Goal: Communication & Community: Answer question/provide support

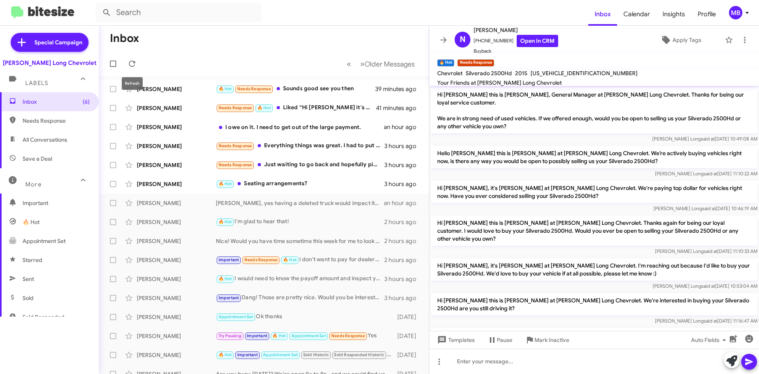
scroll to position [307, 0]
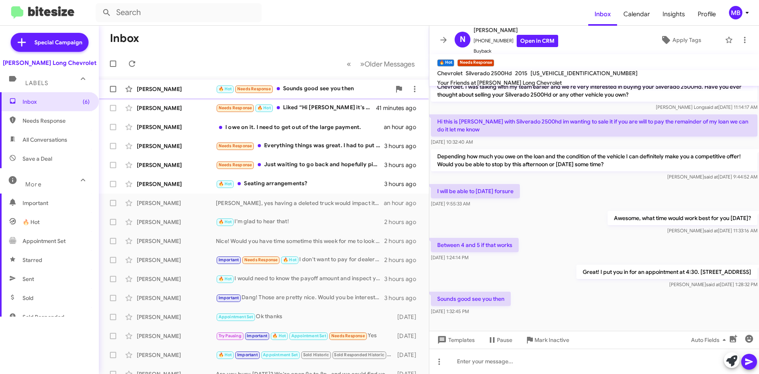
click at [338, 89] on div "🔥 Hot Needs Response Sounds good see you then" at bounding box center [303, 88] width 175 height 9
click at [344, 112] on div "Needs Response 🔥 Hot Liked “Hi Macias it's Mike Manning at Daniels Long Chevrol…" at bounding box center [303, 107] width 175 height 9
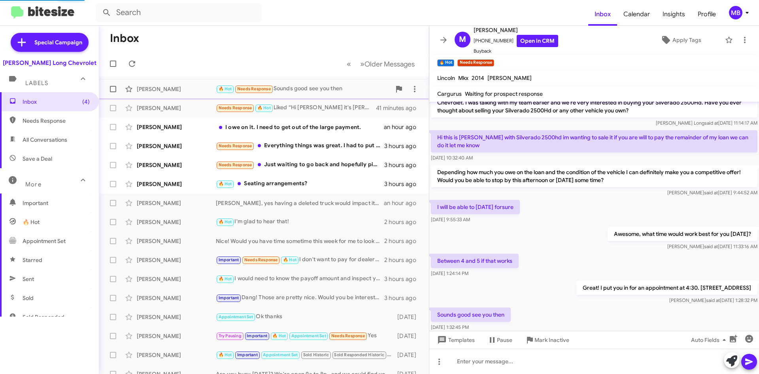
scroll to position [52, 0]
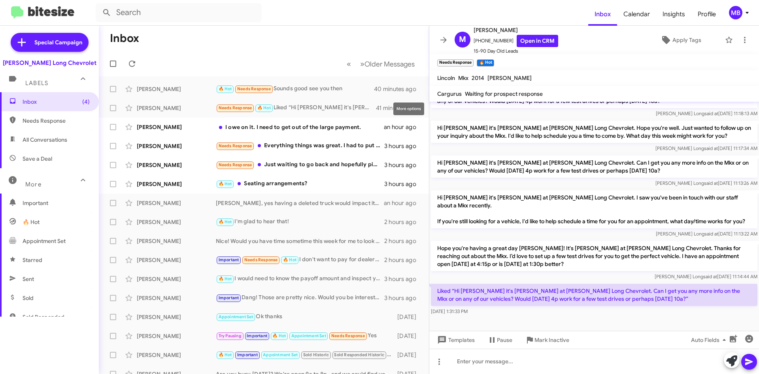
click at [413, 108] on div "More options" at bounding box center [408, 108] width 31 height 13
click at [409, 111] on div "More options" at bounding box center [408, 108] width 31 height 13
click at [410, 107] on icon at bounding box center [414, 107] width 9 height 9
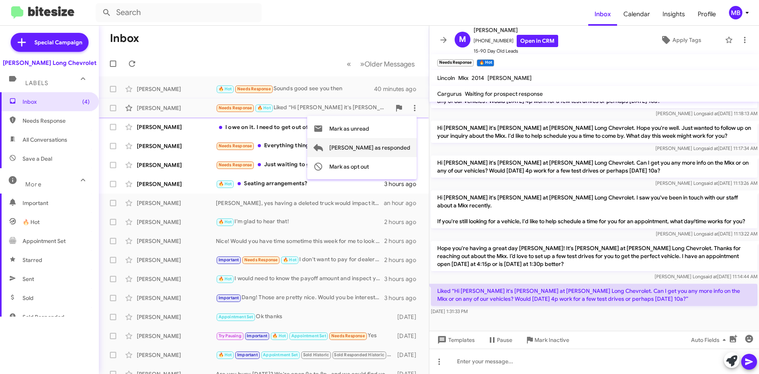
click at [384, 148] on span "Mark as responded" at bounding box center [369, 147] width 81 height 19
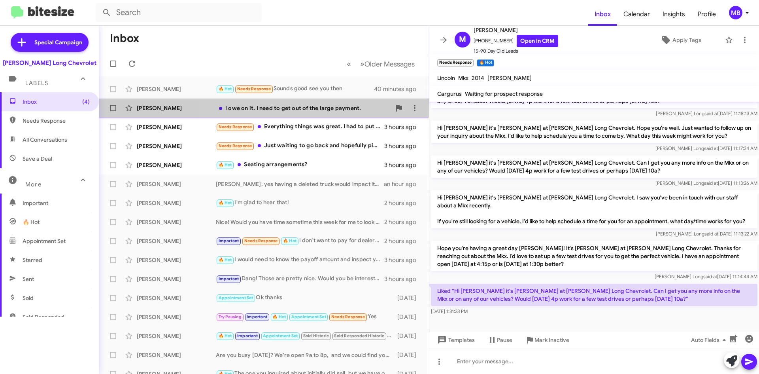
click at [347, 112] on div "Verduzco I owe on it. I need to get out of the large payment. an hour ago" at bounding box center [264, 108] width 318 height 16
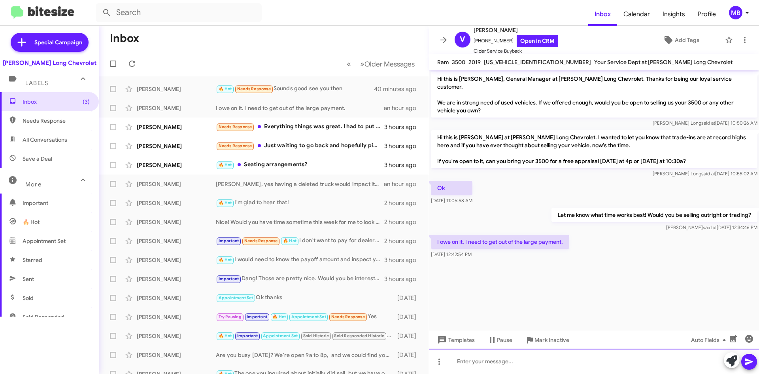
click at [544, 366] on div at bounding box center [594, 360] width 330 height 25
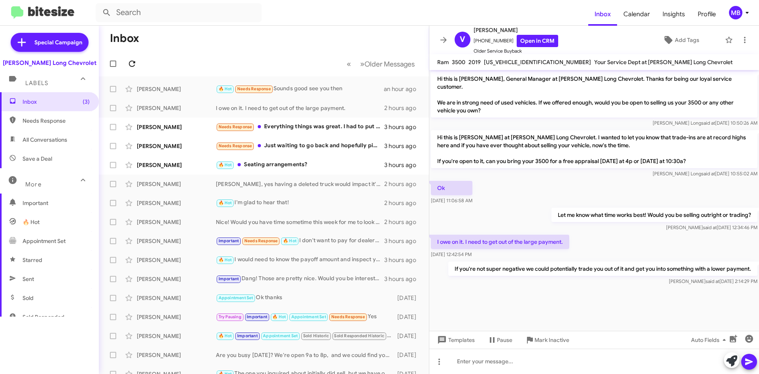
click at [133, 67] on icon at bounding box center [131, 63] width 9 height 9
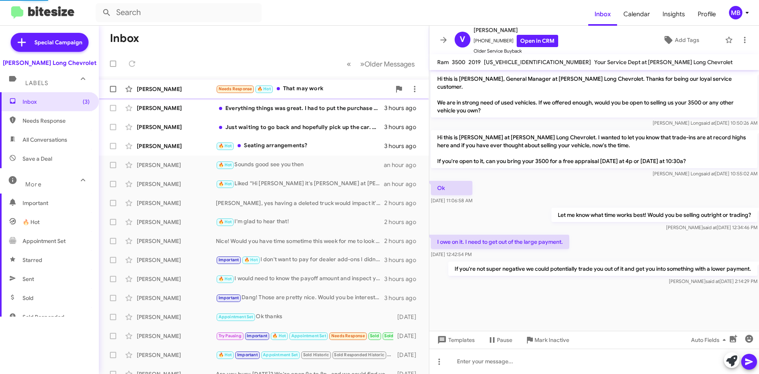
click at [347, 90] on div "Needs Response 🔥 Hot That may work" at bounding box center [303, 88] width 175 height 9
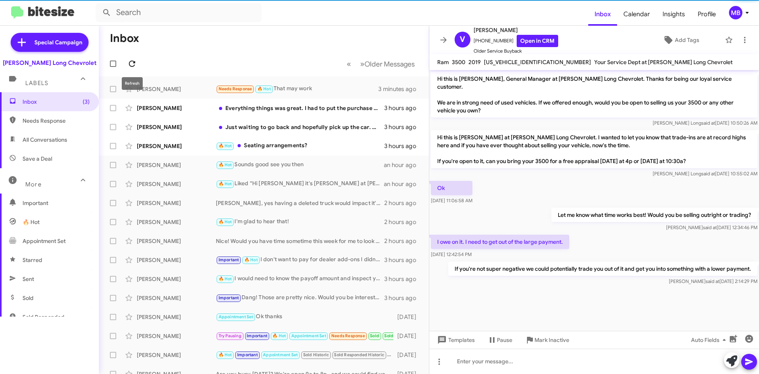
click at [138, 63] on span at bounding box center [132, 63] width 16 height 9
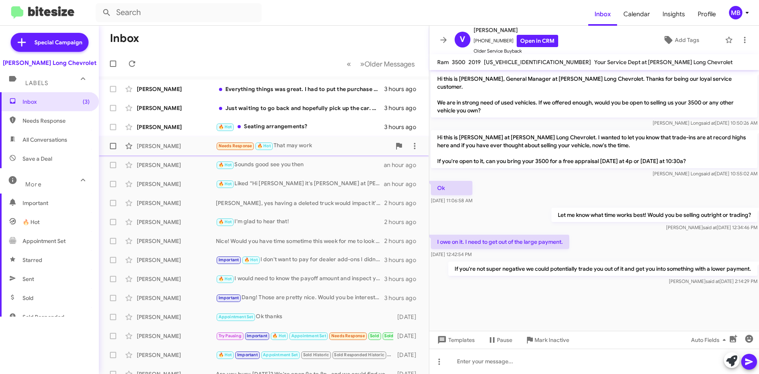
click at [297, 144] on div "Needs Response 🔥 Hot That may work" at bounding box center [303, 145] width 175 height 9
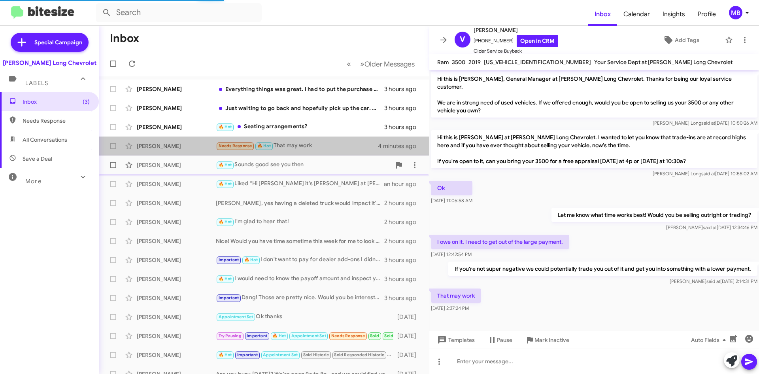
drag, startPoint x: 322, startPoint y: 146, endPoint x: 372, endPoint y: 162, distance: 52.8
click at [322, 146] on div "Needs Response 🔥 Hot That may work" at bounding box center [297, 145] width 162 height 9
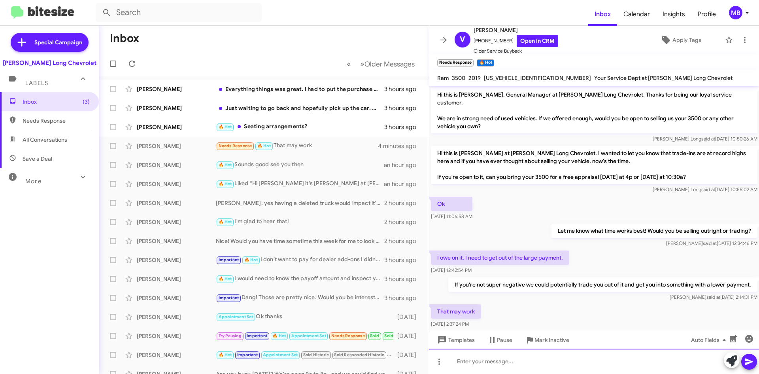
click at [561, 361] on div at bounding box center [594, 360] width 330 height 25
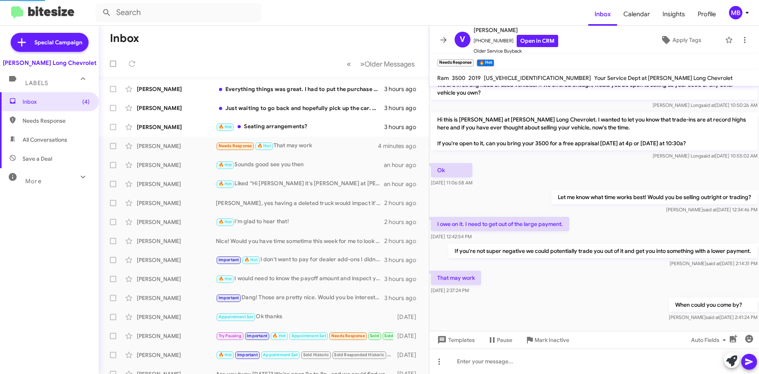
scroll to position [62, 0]
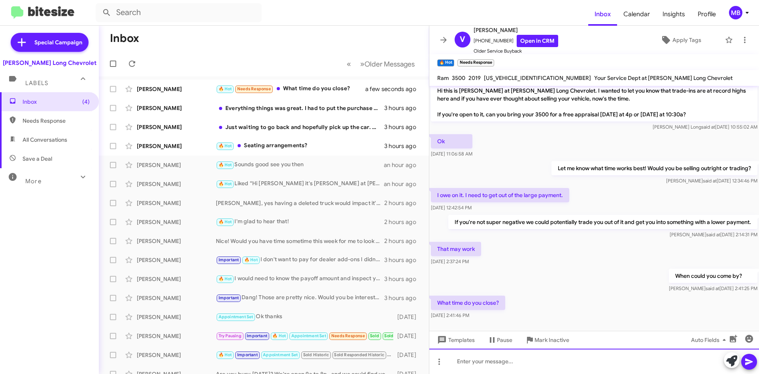
drag, startPoint x: 597, startPoint y: 363, endPoint x: 613, endPoint y: 373, distance: 19.5
click at [599, 363] on div at bounding box center [594, 360] width 330 height 25
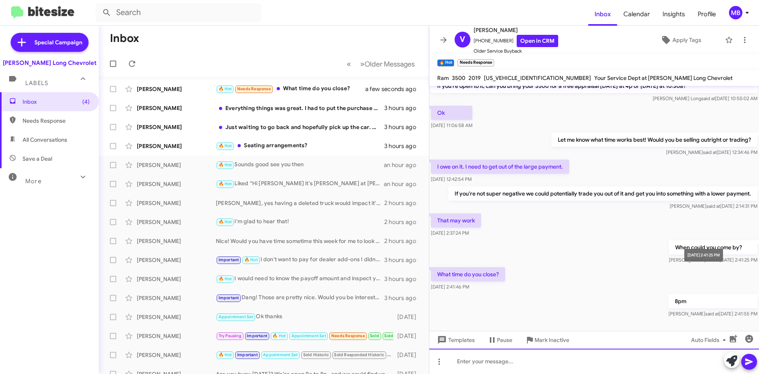
scroll to position [91, 0]
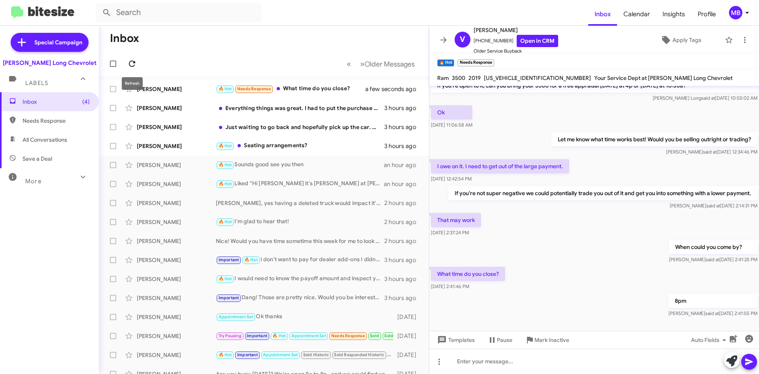
click at [130, 65] on icon at bounding box center [131, 63] width 9 height 9
click at [271, 93] on div "🔥 Hot 8pm" at bounding box center [303, 88] width 175 height 9
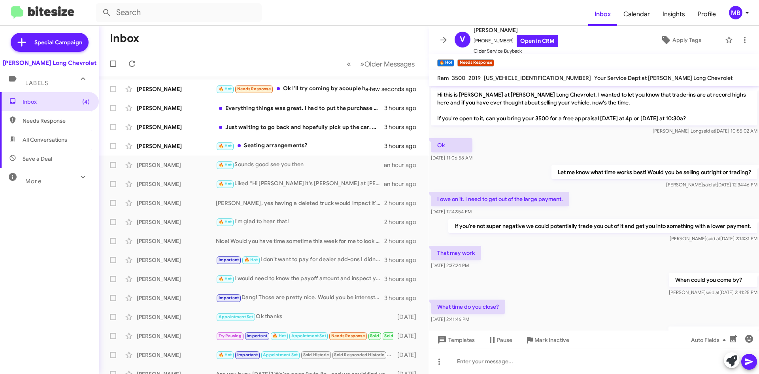
scroll to position [120, 0]
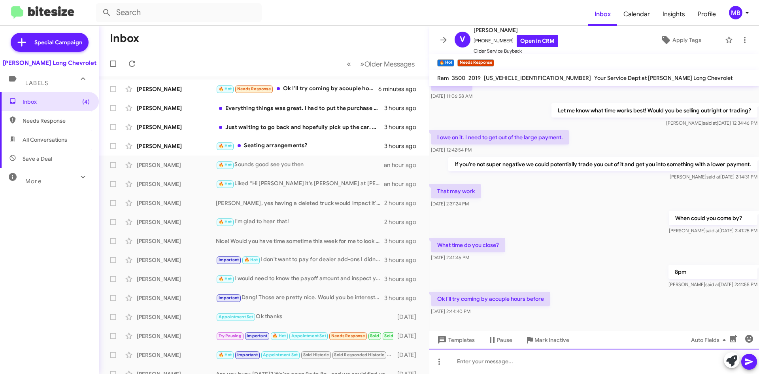
click at [476, 366] on div at bounding box center [594, 360] width 330 height 25
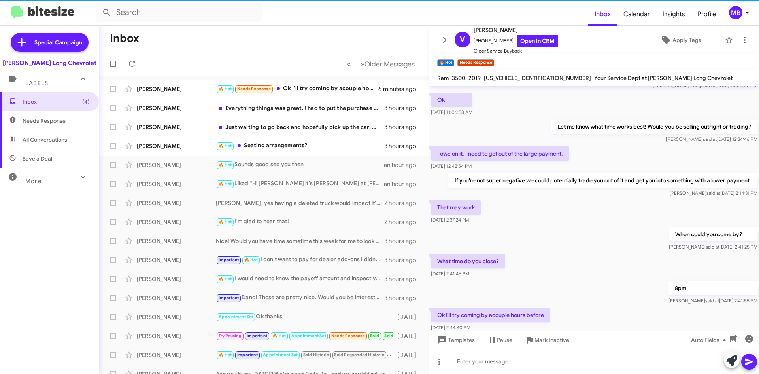
scroll to position [149, 0]
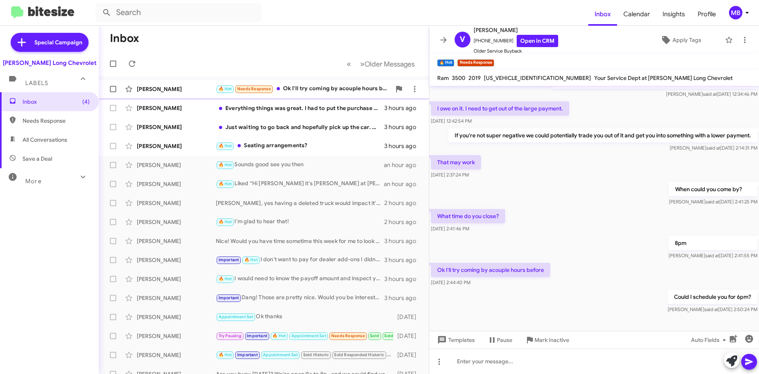
click at [306, 88] on div "🔥 Hot Needs Response Ok I'll try coming by acouple hours before" at bounding box center [303, 88] width 175 height 9
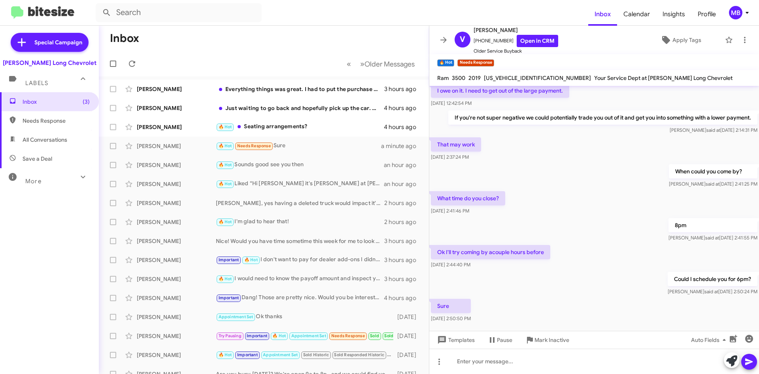
scroll to position [178, 0]
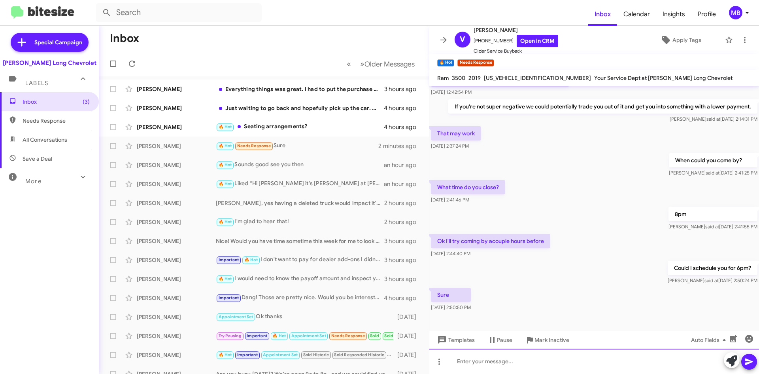
click at [531, 360] on div at bounding box center [594, 360] width 330 height 25
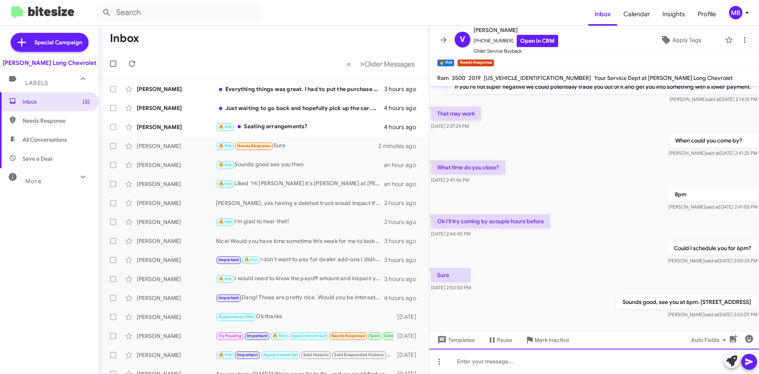
scroll to position [207, 0]
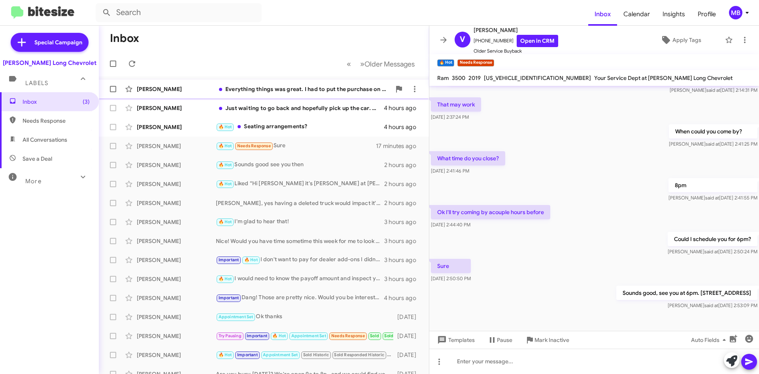
click at [312, 85] on div "Everything things was great. I had to put the purchase on hold temporarily but …" at bounding box center [303, 89] width 175 height 8
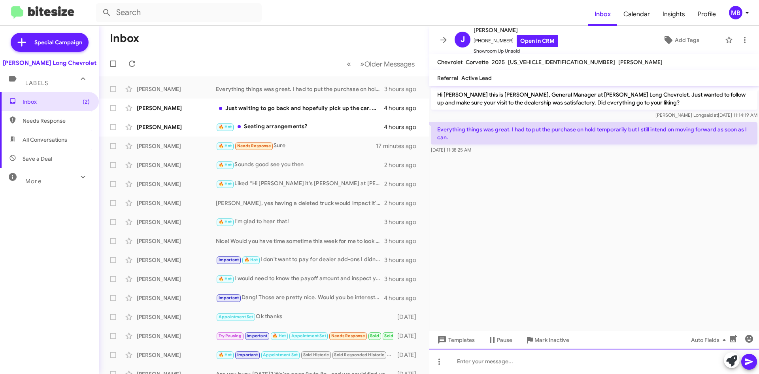
click at [541, 365] on div at bounding box center [594, 360] width 330 height 25
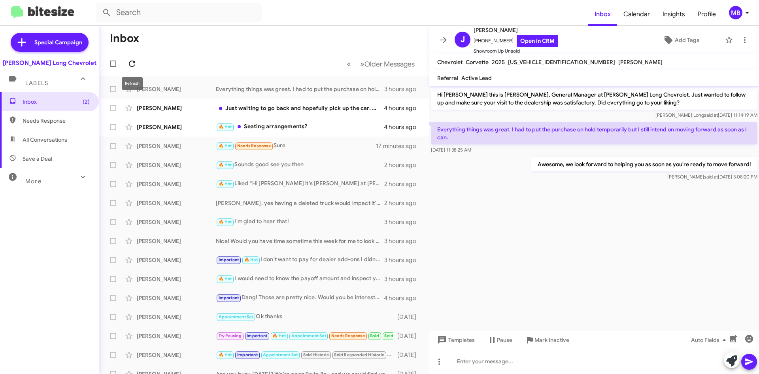
click at [136, 64] on icon at bounding box center [131, 63] width 9 height 9
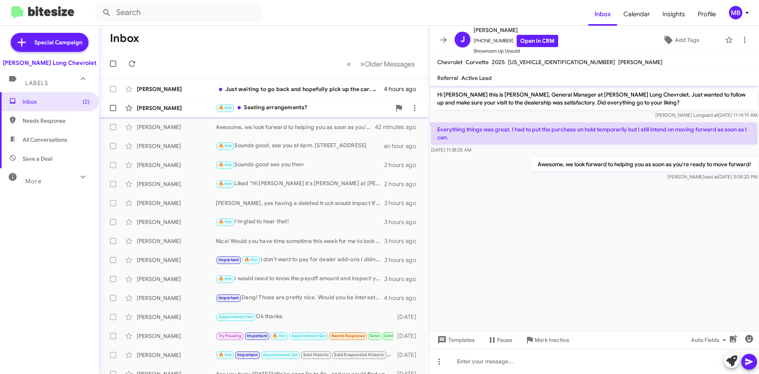
click at [320, 107] on div "🔥 Hot Seating arrangements?" at bounding box center [303, 107] width 175 height 9
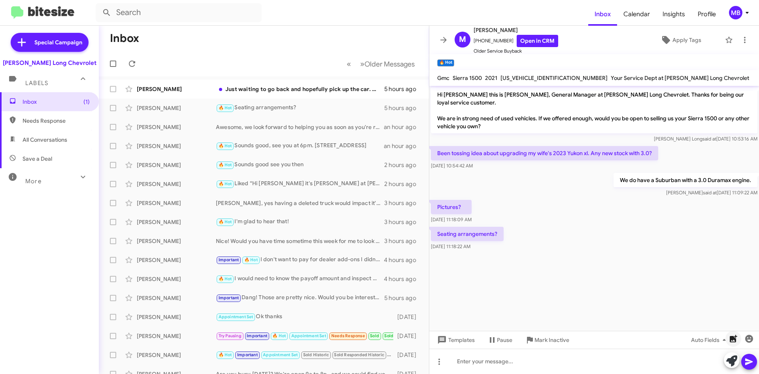
click at [732, 338] on icon "button" at bounding box center [734, 339] width 8 height 8
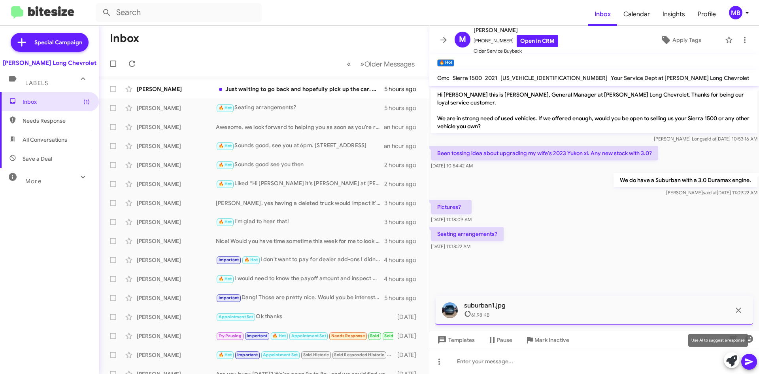
click at [730, 338] on div "Use AI to suggest a response" at bounding box center [718, 340] width 60 height 13
click at [733, 339] on icon "button" at bounding box center [734, 339] width 8 height 8
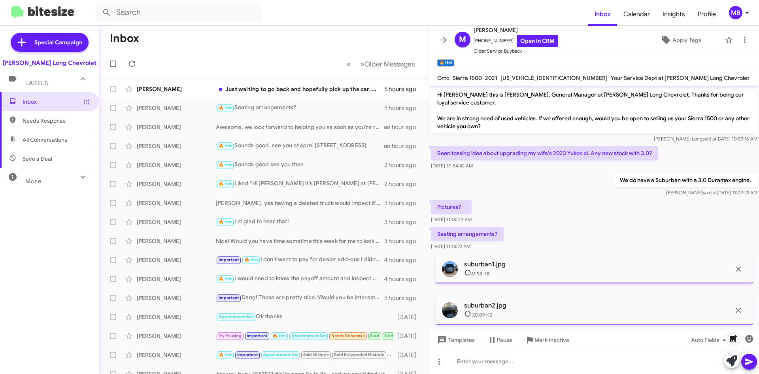
click at [732, 343] on icon "button" at bounding box center [733, 338] width 9 height 9
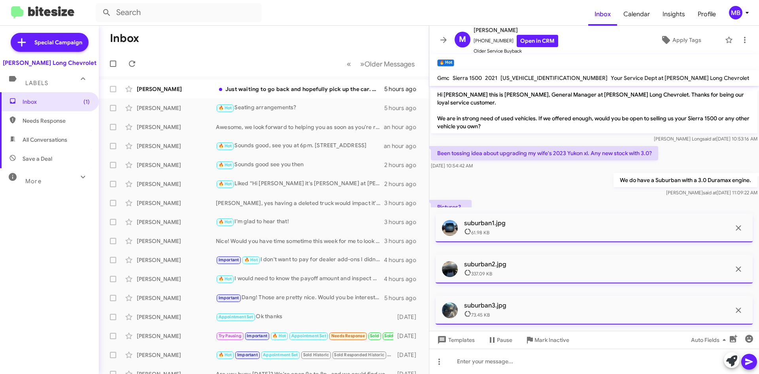
click at [751, 362] on icon at bounding box center [749, 361] width 8 height 7
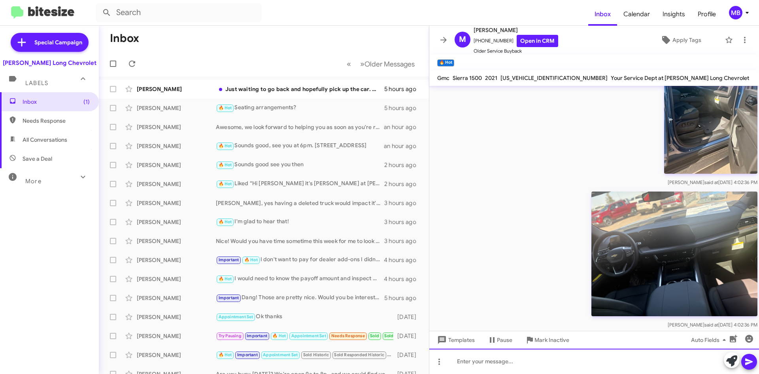
scroll to position [356, 0]
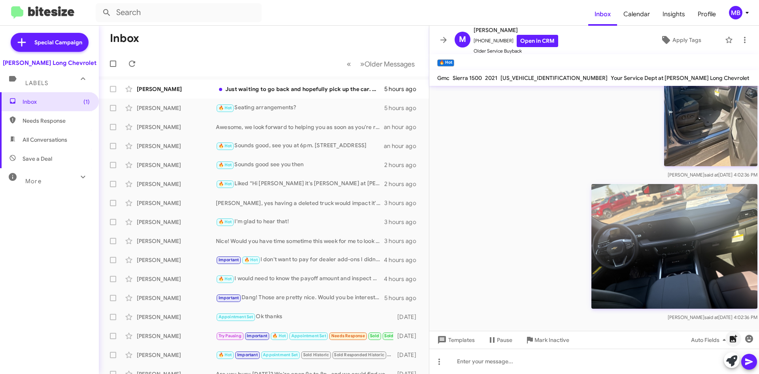
click at [732, 341] on icon "button" at bounding box center [733, 338] width 9 height 9
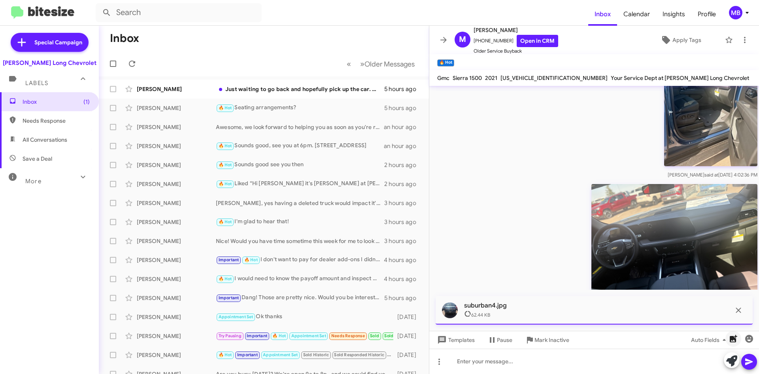
click at [736, 341] on icon "button" at bounding box center [734, 339] width 8 height 8
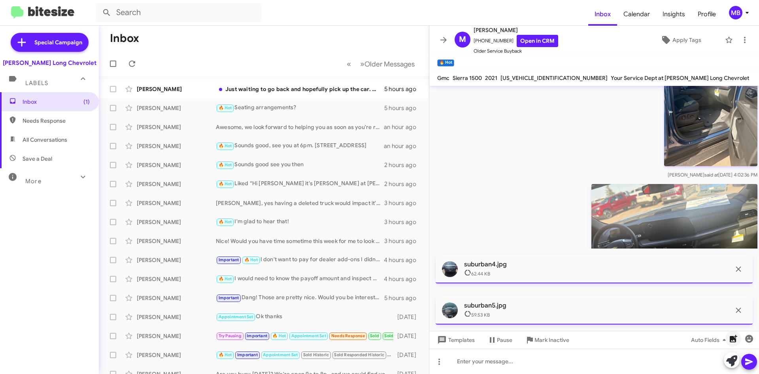
click at [738, 339] on icon "button" at bounding box center [733, 338] width 9 height 9
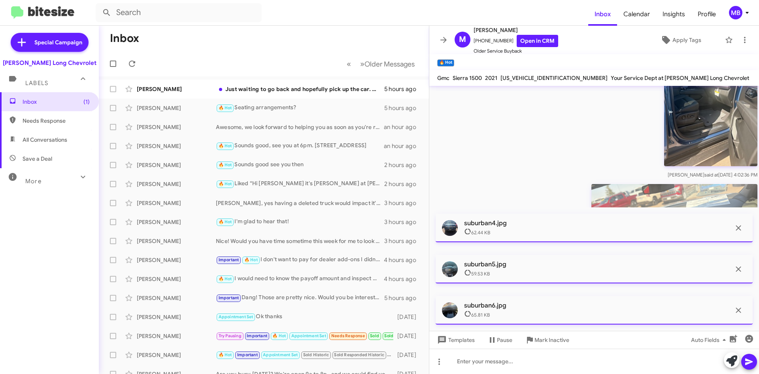
click at [747, 359] on icon at bounding box center [749, 361] width 9 height 9
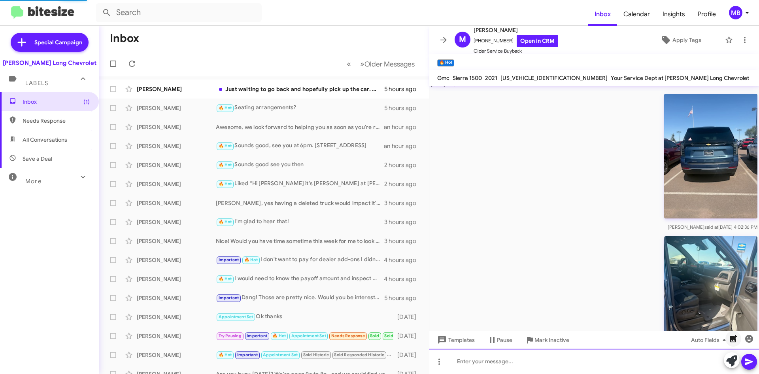
scroll to position [0, 0]
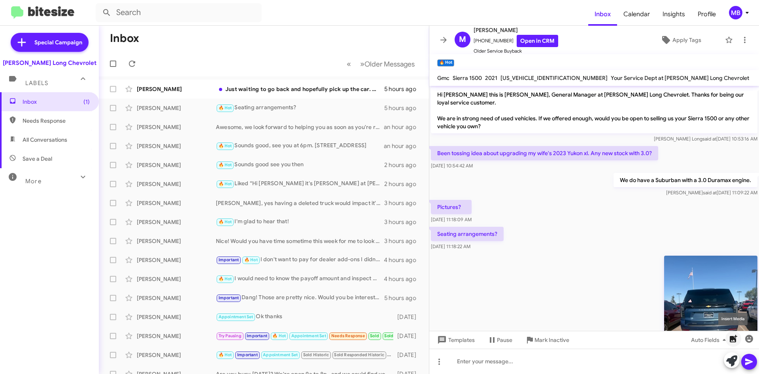
click at [736, 339] on icon "button" at bounding box center [734, 339] width 8 height 8
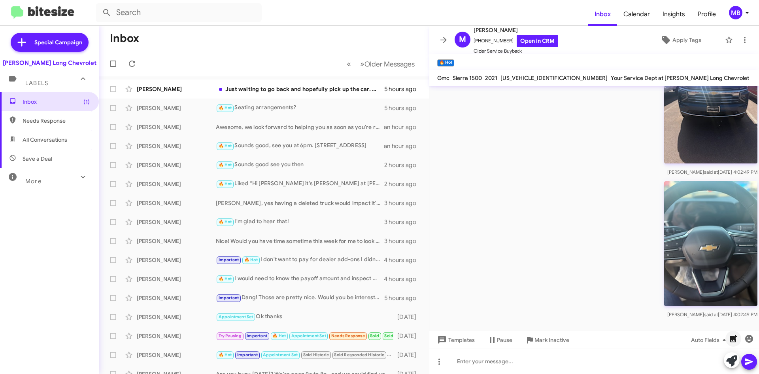
scroll to position [789, 0]
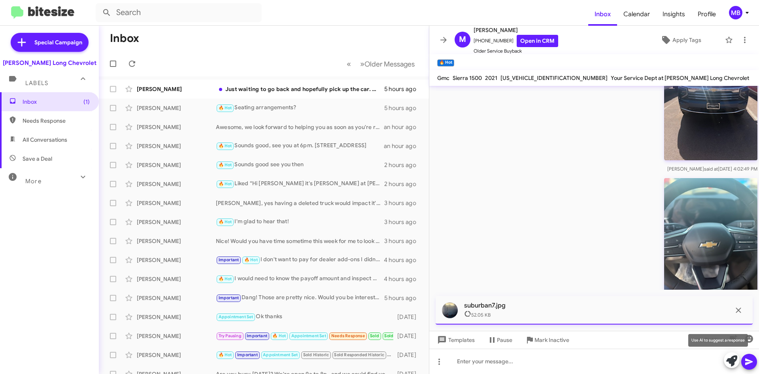
click at [730, 337] on div "Use AI to suggest a response" at bounding box center [718, 340] width 60 height 13
click at [734, 339] on icon "button" at bounding box center [734, 339] width 8 height 8
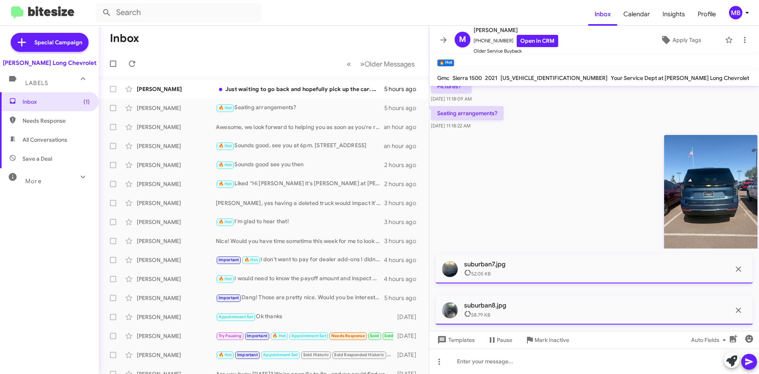
scroll to position [120, 0]
click at [744, 363] on button at bounding box center [749, 362] width 16 height 16
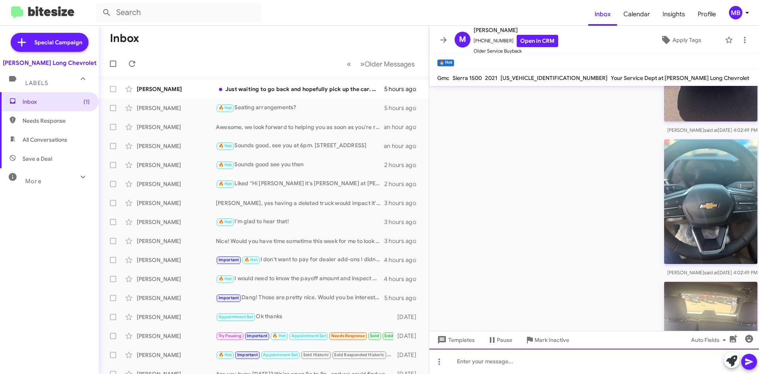
scroll to position [1078, 0]
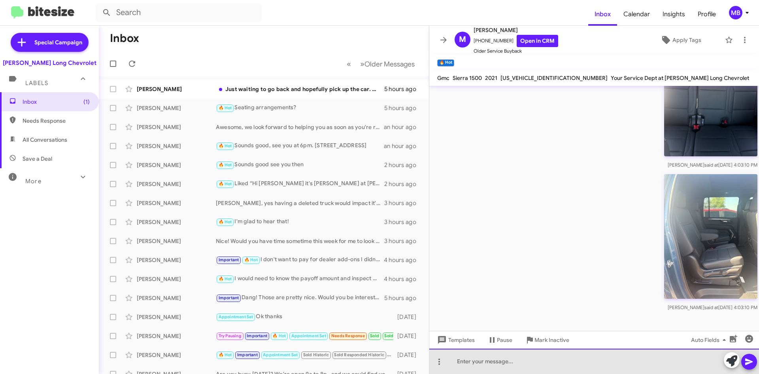
click at [567, 352] on div at bounding box center [594, 360] width 330 height 25
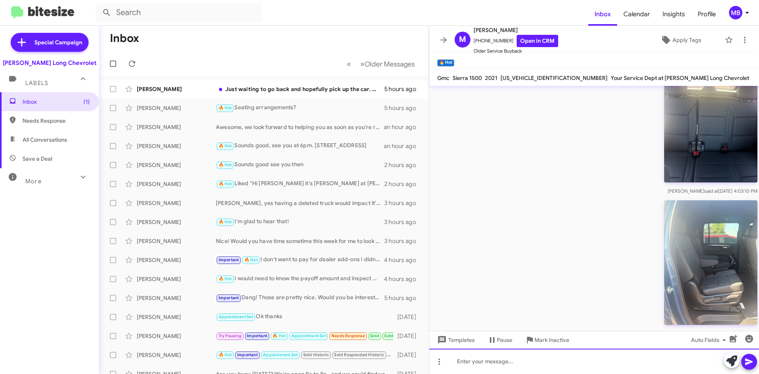
scroll to position [1107, 0]
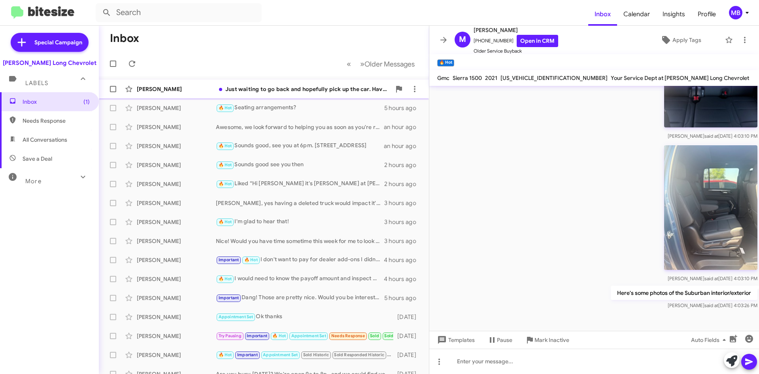
click at [289, 86] on div "Just waiting to go back and hopefully pick up the car. Haven't gotten a confirm…" at bounding box center [303, 89] width 175 height 8
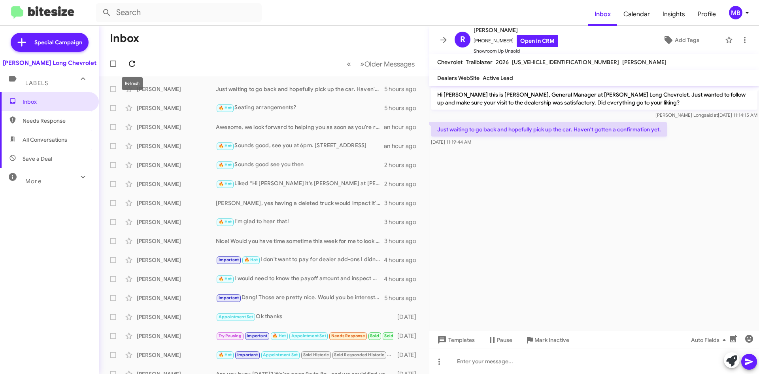
click at [130, 61] on icon at bounding box center [132, 63] width 6 height 6
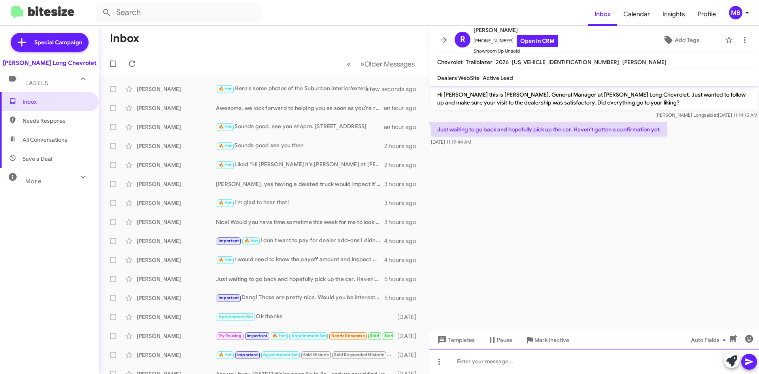
drag, startPoint x: 546, startPoint y: 358, endPoint x: 551, endPoint y: 361, distance: 5.7
click at [546, 358] on div at bounding box center [594, 360] width 330 height 25
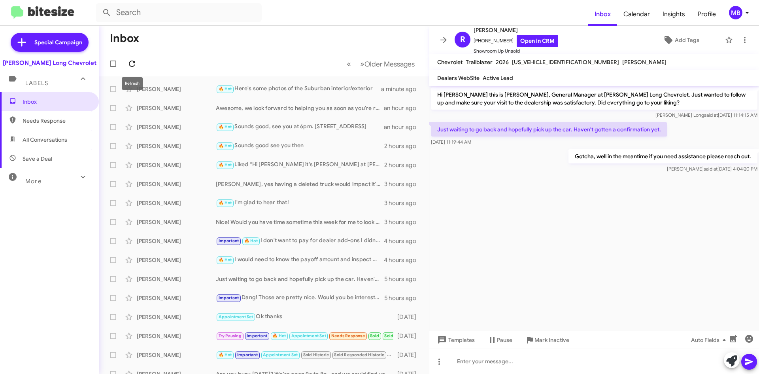
click at [132, 64] on icon at bounding box center [131, 63] width 9 height 9
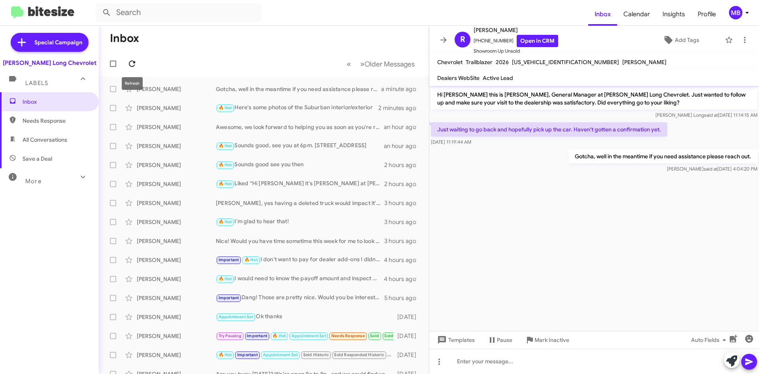
click at [131, 63] on icon at bounding box center [131, 63] width 9 height 9
click at [135, 64] on icon at bounding box center [131, 63] width 9 height 9
click at [343, 91] on div "🔥 Hot Needs Response Do you have internet stock number" at bounding box center [303, 88] width 175 height 9
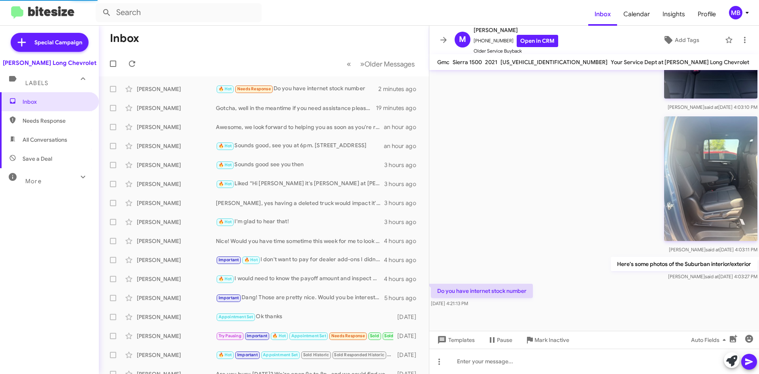
scroll to position [1136, 0]
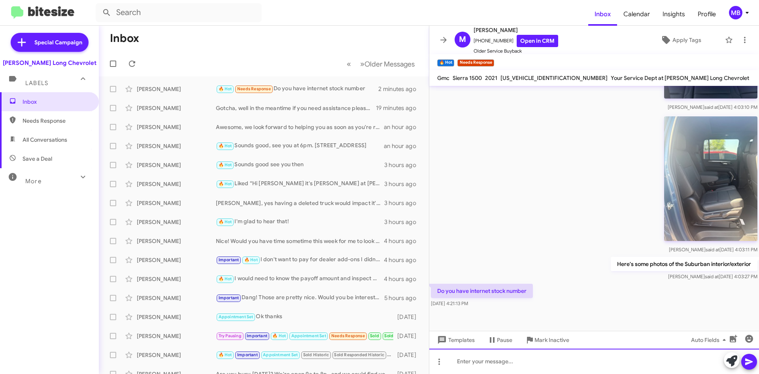
click at [527, 363] on div at bounding box center [594, 360] width 330 height 25
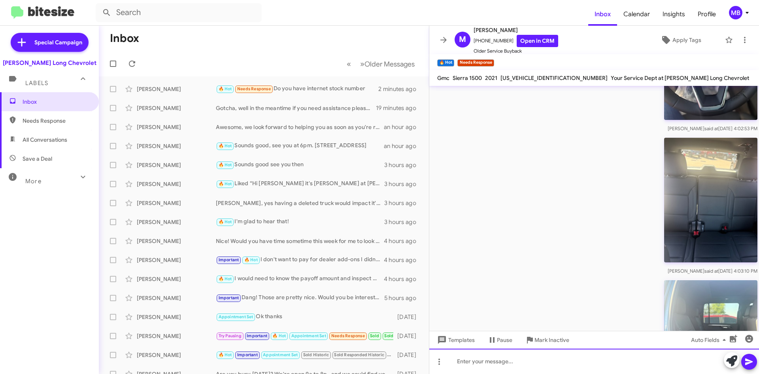
scroll to position [1164, 0]
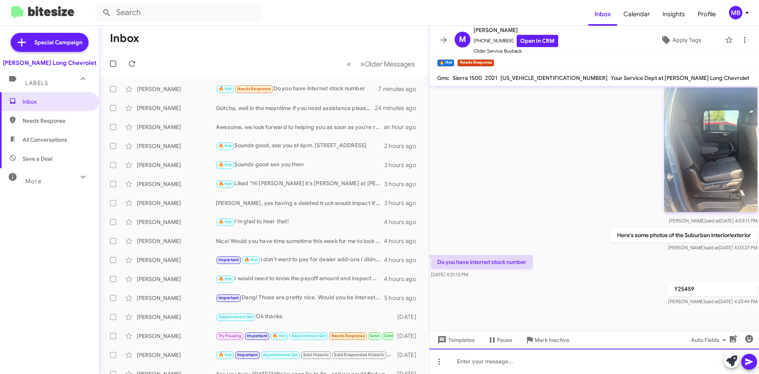
click at [573, 362] on div at bounding box center [594, 360] width 330 height 25
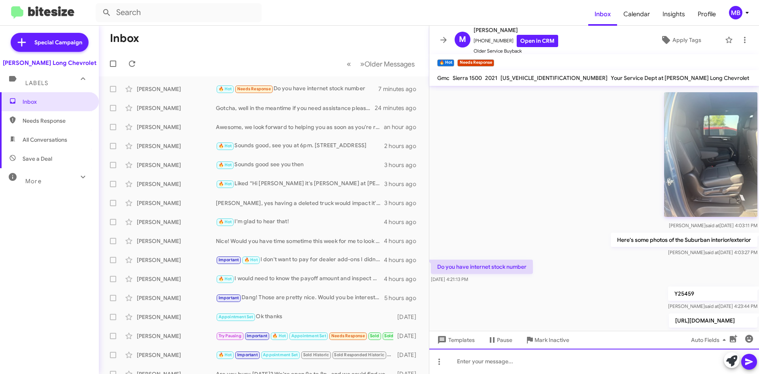
scroll to position [1193, 0]
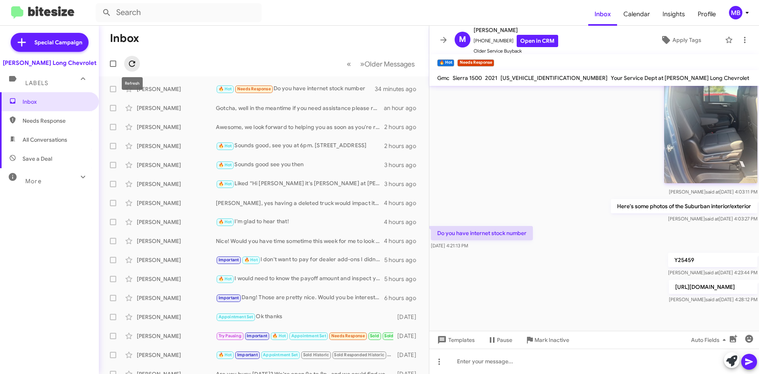
click at [133, 69] on button at bounding box center [132, 64] width 16 height 16
